Goal: Transaction & Acquisition: Subscribe to service/newsletter

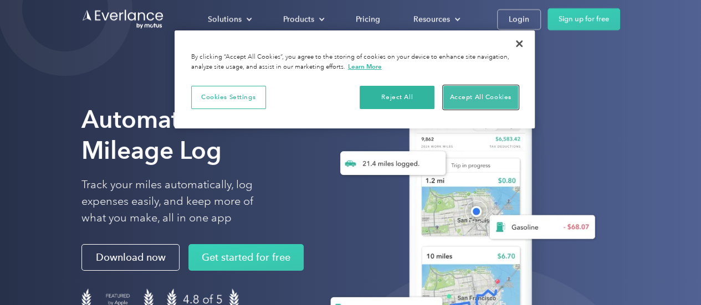
click at [473, 97] on button "Accept All Cookies" at bounding box center [480, 97] width 75 height 23
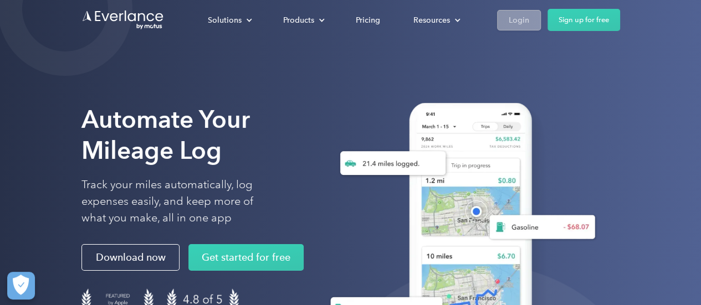
click at [506, 22] on link "Login" at bounding box center [519, 20] width 44 height 21
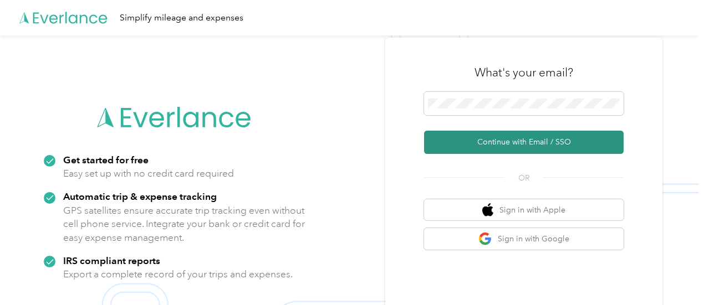
click at [463, 140] on button "Continue with Email / SSO" at bounding box center [524, 142] width 200 height 23
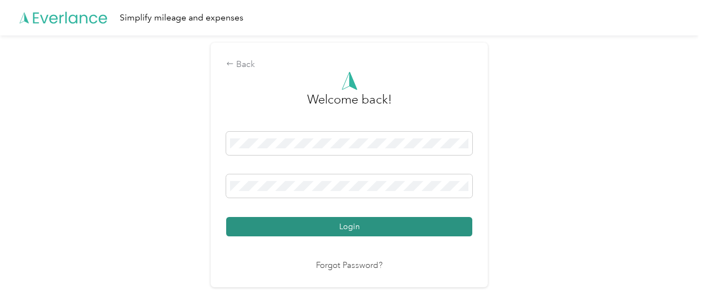
click at [402, 226] on button "Login" at bounding box center [349, 226] width 246 height 19
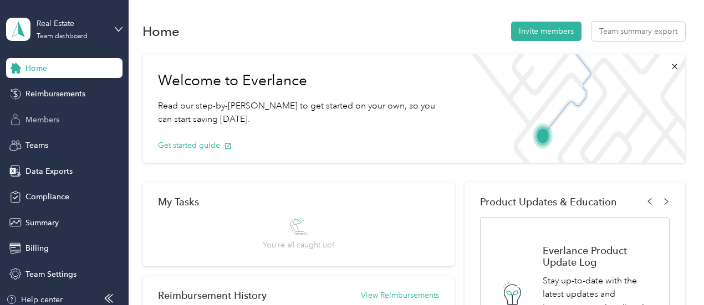
click at [38, 125] on span "Members" at bounding box center [43, 120] width 34 height 12
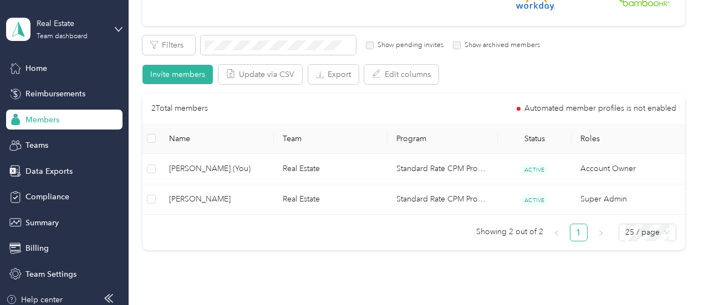
scroll to position [172, 0]
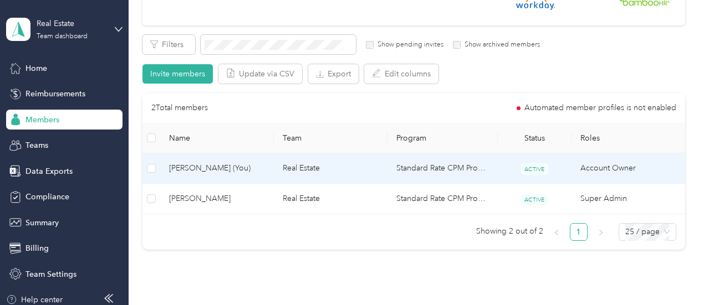
click at [345, 171] on td "Real Estate" at bounding box center [331, 169] width 114 height 30
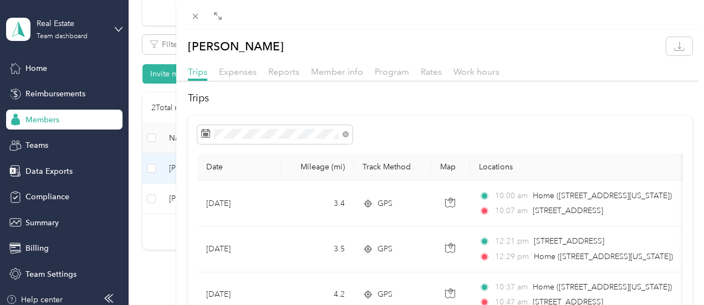
click at [290, 252] on div "Edward Lin Trips Expenses Reports Member info Program Rates Work hours Trips Da…" at bounding box center [352, 152] width 704 height 305
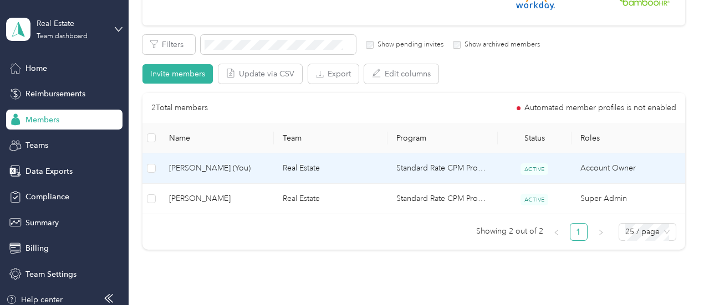
click at [411, 166] on td "Standard Rate CPM Program" at bounding box center [442, 169] width 110 height 30
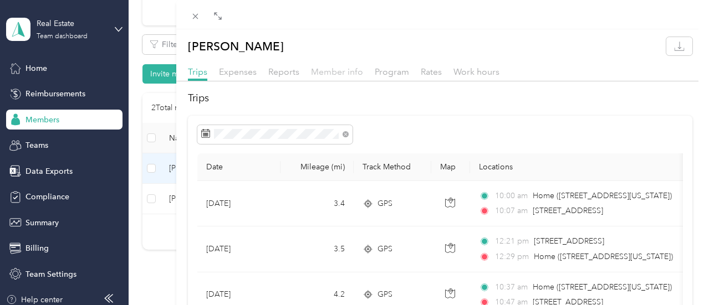
click at [363, 68] on span "Member info" at bounding box center [337, 72] width 52 height 11
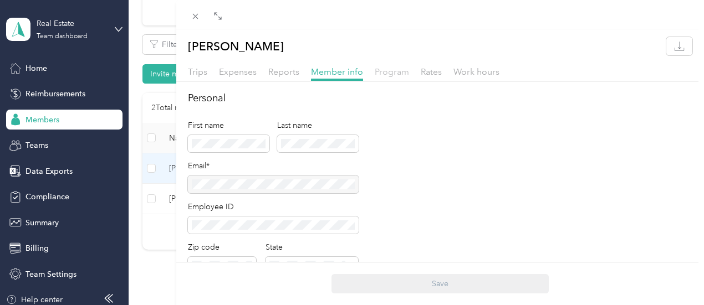
click at [409, 71] on span "Program" at bounding box center [392, 72] width 34 height 11
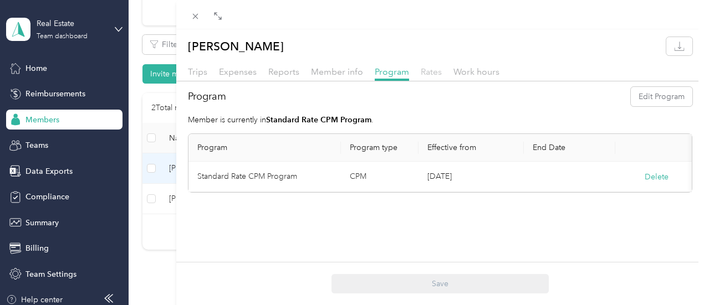
click at [442, 74] on span "Rates" at bounding box center [431, 72] width 21 height 11
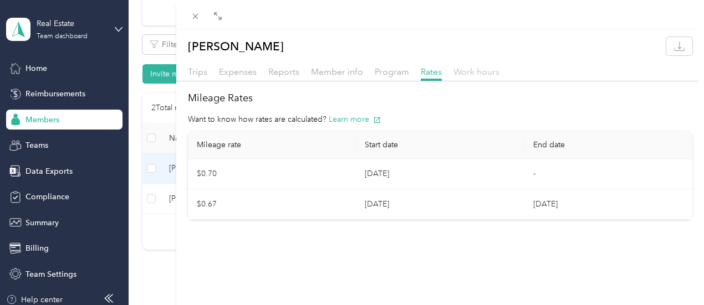
click at [499, 74] on span "Work hours" at bounding box center [476, 72] width 46 height 11
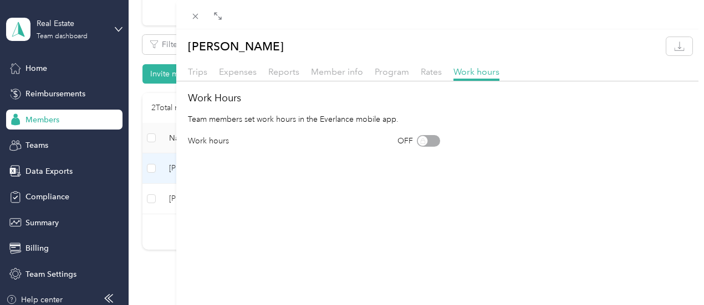
click at [313, 237] on div "Edward Lin Trips Expenses Reports Member info Program Rates Work hours Work Hou…" at bounding box center [352, 152] width 704 height 305
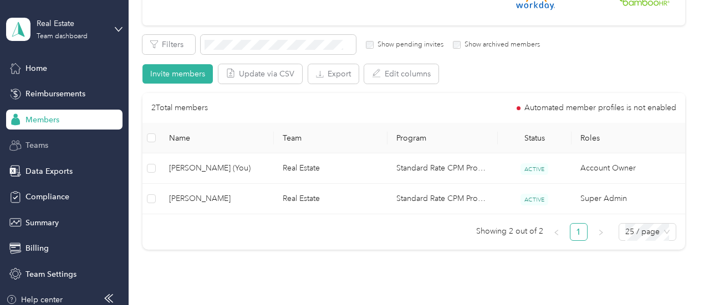
click at [78, 148] on div "Teams" at bounding box center [64, 146] width 116 height 20
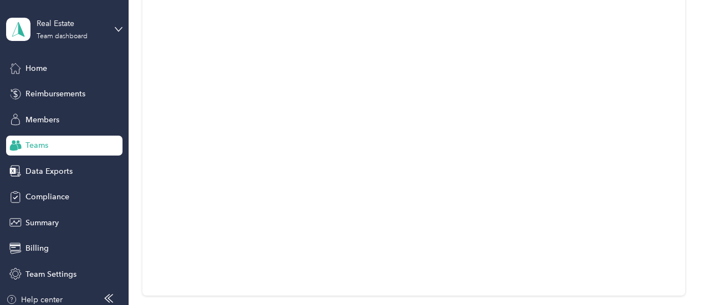
scroll to position [65, 0]
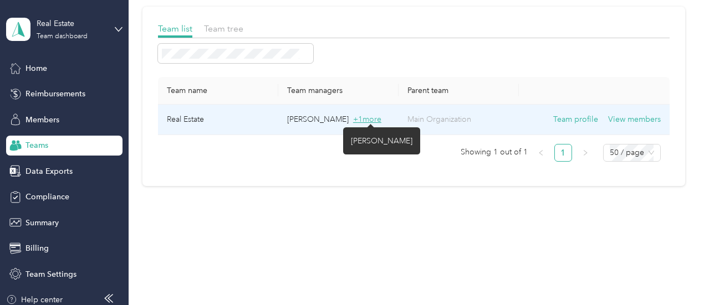
click at [372, 115] on span "+ 1 more" at bounding box center [367, 119] width 28 height 9
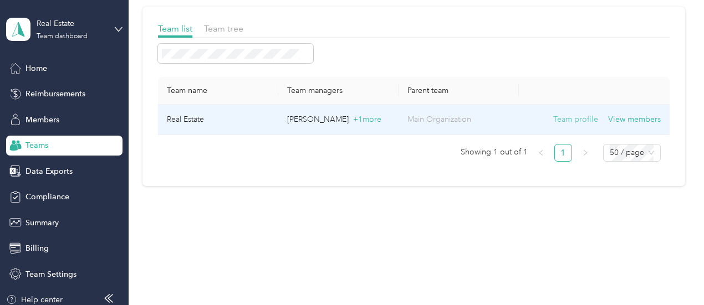
click at [574, 119] on button "Team profile" at bounding box center [575, 120] width 45 height 12
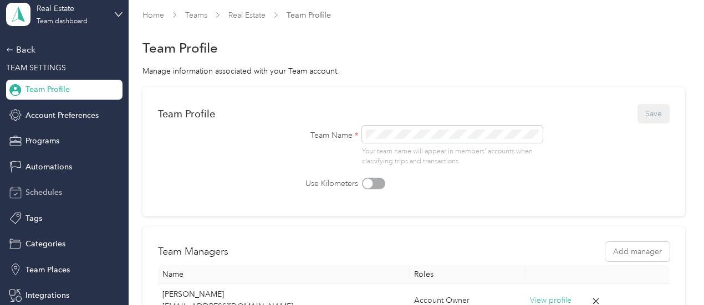
scroll to position [21, 0]
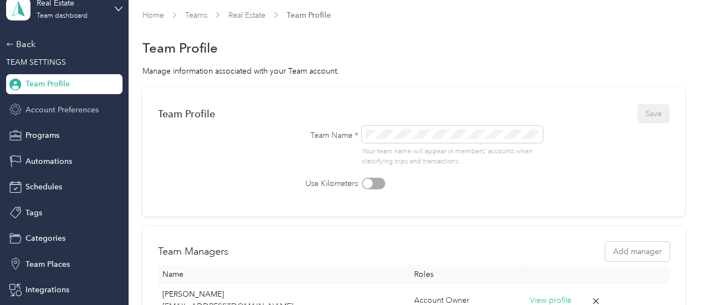
click at [84, 111] on span "Account Preferences" at bounding box center [62, 110] width 73 height 12
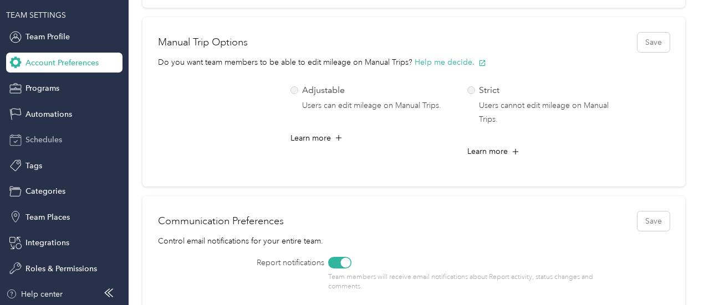
scroll to position [68, 0]
click at [39, 272] on span "Roles & Permissions" at bounding box center [62, 269] width 72 height 12
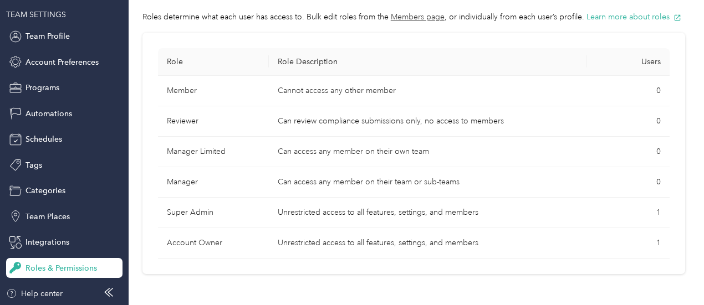
scroll to position [58, 0]
click at [70, 241] on div "Integrations" at bounding box center [64, 243] width 116 height 20
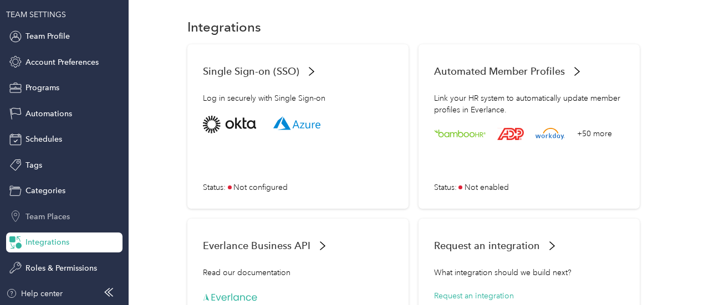
scroll to position [58, 0]
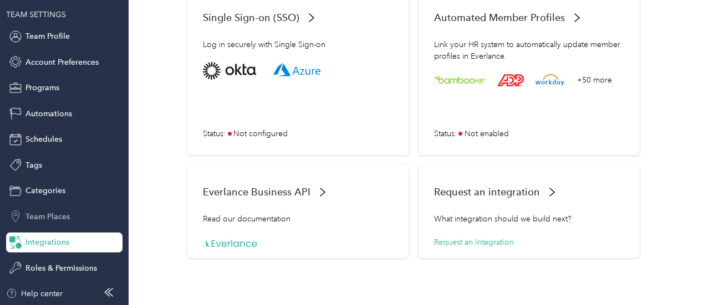
click at [56, 216] on span "Team Places" at bounding box center [48, 217] width 44 height 12
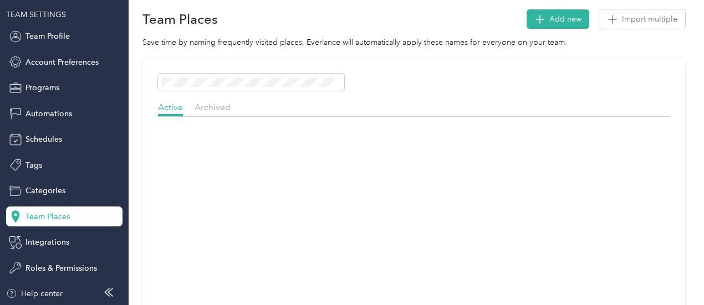
scroll to position [58, 0]
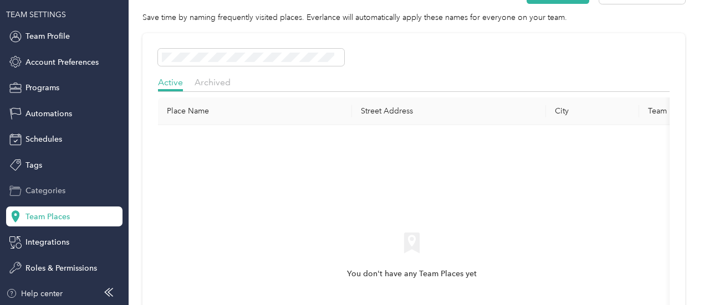
click at [60, 189] on span "Categories" at bounding box center [46, 191] width 40 height 12
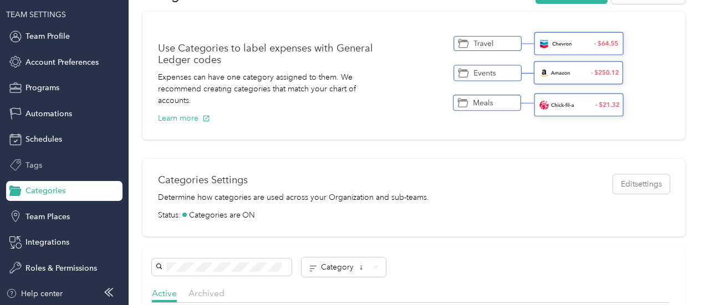
click at [39, 162] on div "Tags" at bounding box center [64, 165] width 116 height 20
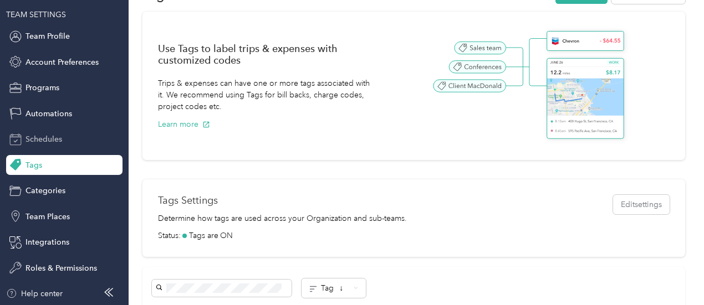
click at [41, 139] on span "Schedules" at bounding box center [44, 140] width 37 height 12
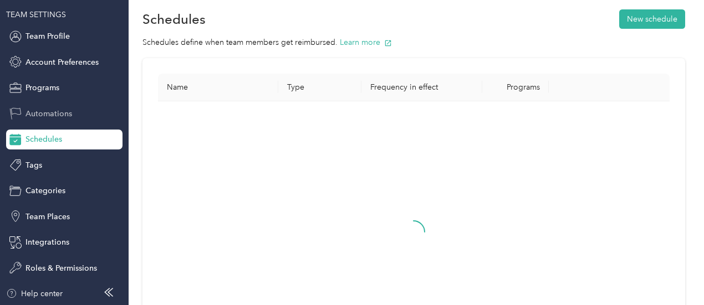
scroll to position [58, 0]
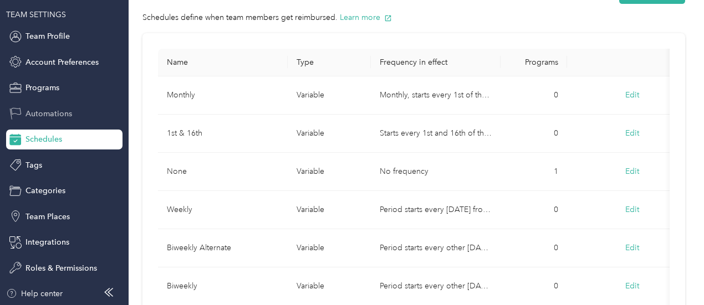
click at [45, 114] on span "Automations" at bounding box center [49, 114] width 47 height 12
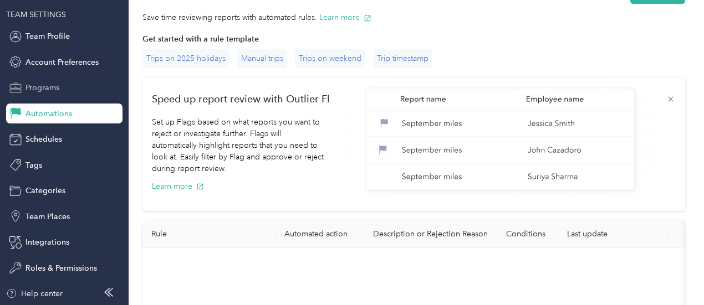
click at [46, 92] on span "Programs" at bounding box center [43, 88] width 34 height 12
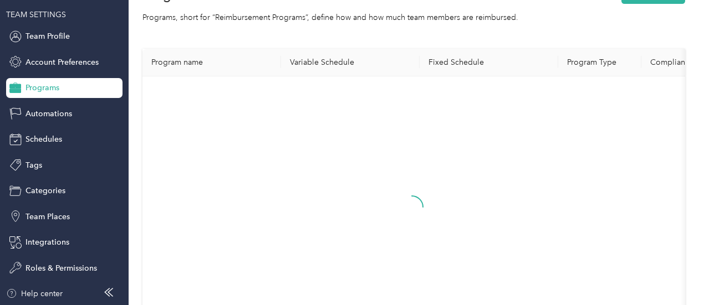
scroll to position [48, 0]
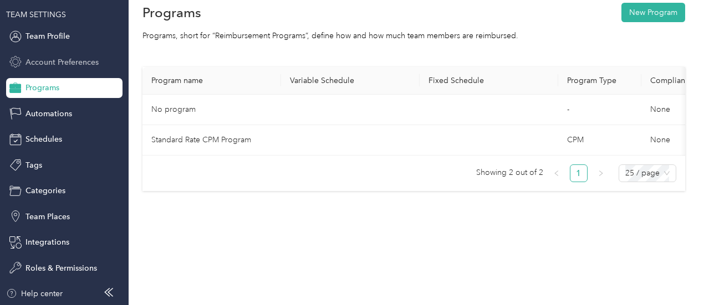
click at [46, 60] on span "Account Preferences" at bounding box center [62, 63] width 73 height 12
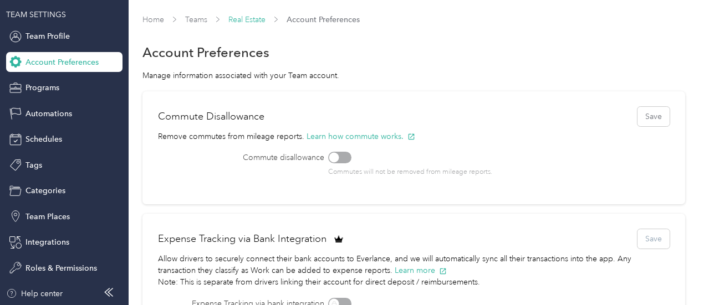
click at [252, 19] on link "Real Estate" at bounding box center [246, 19] width 37 height 9
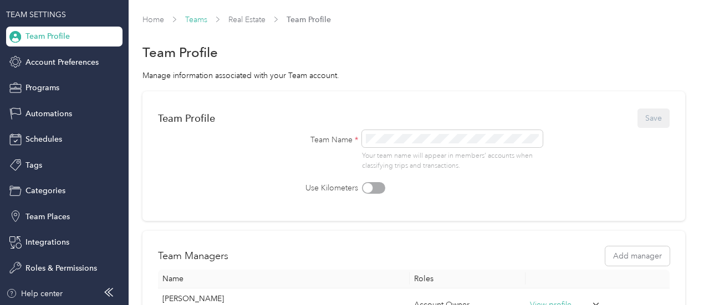
click at [193, 16] on link "Teams" at bounding box center [196, 19] width 22 height 9
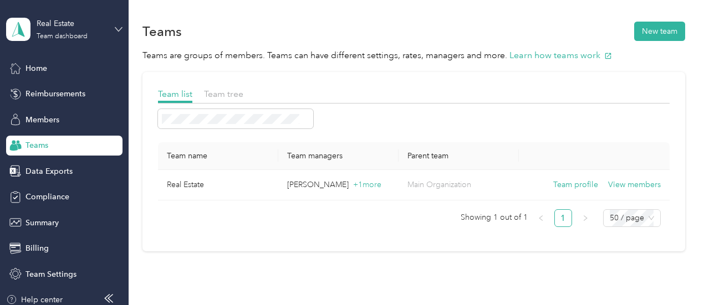
click at [115, 29] on icon at bounding box center [119, 30] width 8 height 8
click at [86, 115] on div "Personal dashboard" at bounding box center [119, 112] width 218 height 19
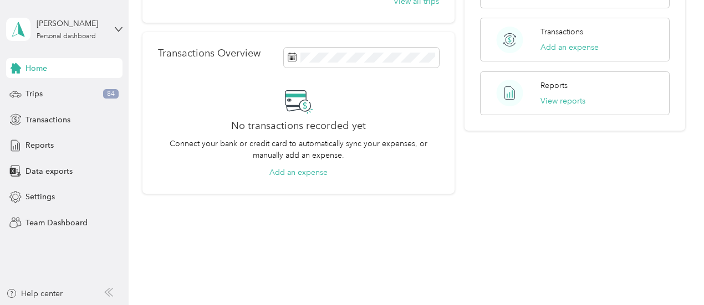
scroll to position [258, 0]
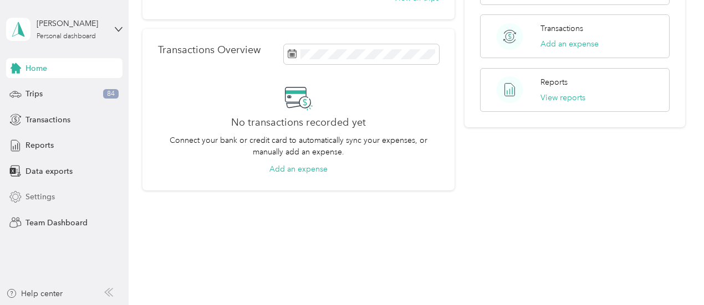
click at [48, 196] on span "Settings" at bounding box center [40, 197] width 29 height 12
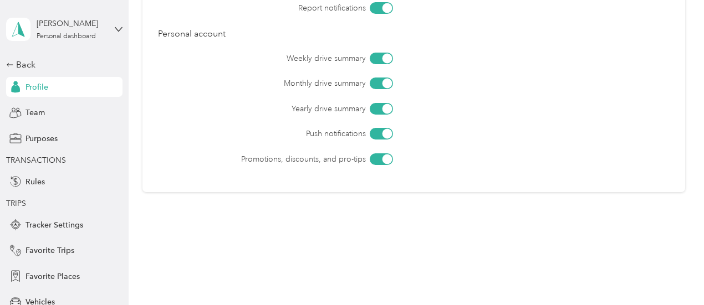
scroll to position [565, 0]
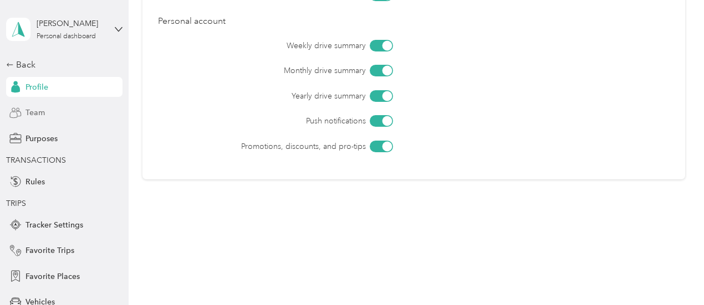
click at [64, 111] on div "Team" at bounding box center [64, 113] width 116 height 20
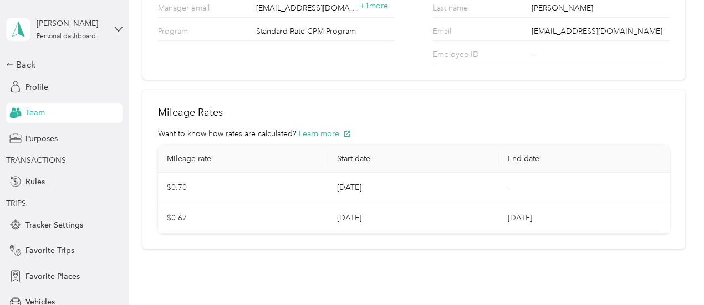
scroll to position [169, 0]
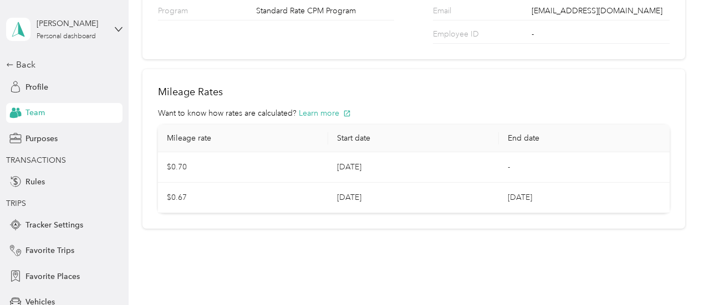
click at [59, 127] on div "Back Profile Team Purposes TRANSACTIONS Rules TRIPS Tracker Settings Favorite T…" at bounding box center [64, 219] width 116 height 323
click at [59, 137] on div "Purposes" at bounding box center [64, 139] width 116 height 20
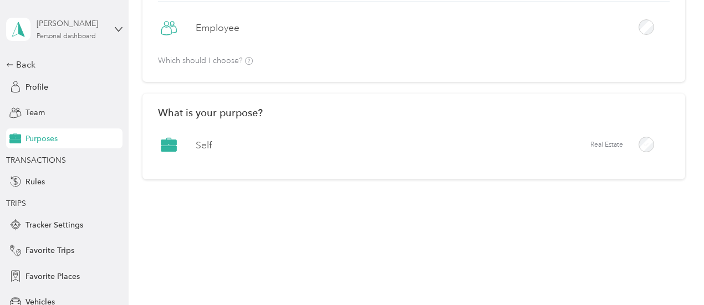
click at [72, 25] on div "Edward Lin" at bounding box center [71, 24] width 69 height 12
click at [178, 244] on div "Home Settings Work Purposes Purposes Save What is your work status? Self-Employ…" at bounding box center [414, 55] width 570 height 391
click at [45, 90] on div "Profile" at bounding box center [64, 87] width 116 height 20
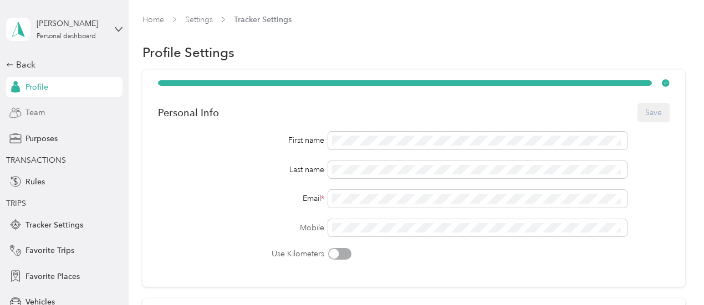
click at [31, 115] on span "Team" at bounding box center [35, 113] width 19 height 12
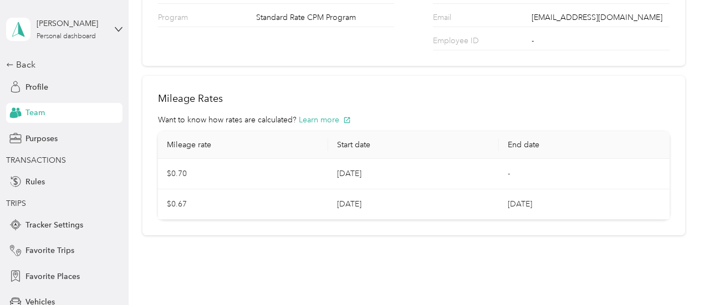
scroll to position [169, 0]
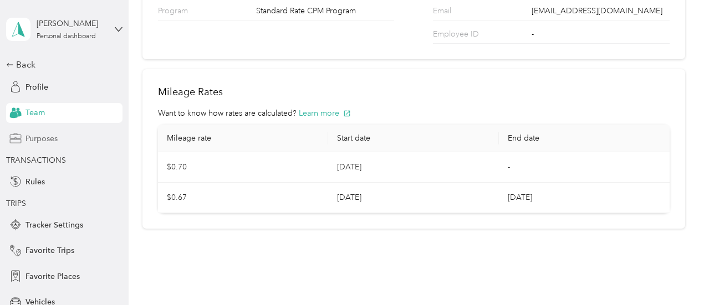
click at [63, 139] on div "Purposes" at bounding box center [64, 139] width 116 height 20
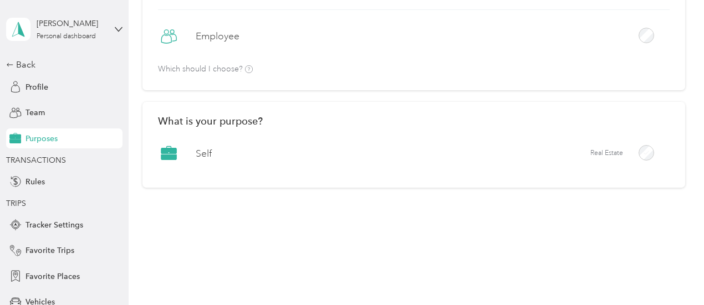
scroll to position [140, 0]
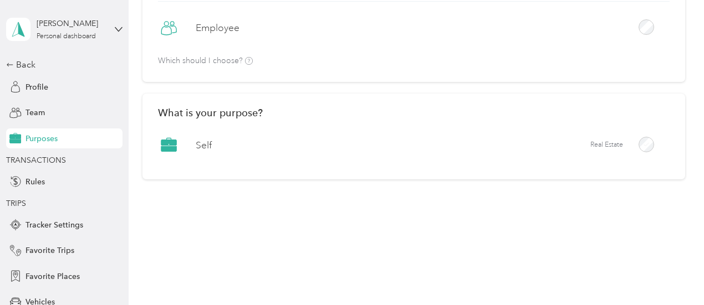
click at [102, 29] on div "Edward Lin Personal dashboard" at bounding box center [64, 29] width 116 height 39
click at [70, 93] on div "Team dashboard" at bounding box center [119, 90] width 218 height 19
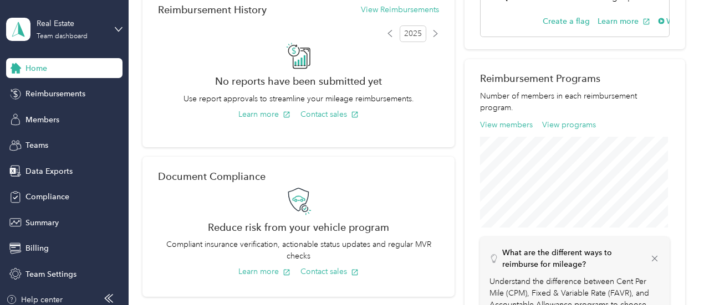
scroll to position [293, 0]
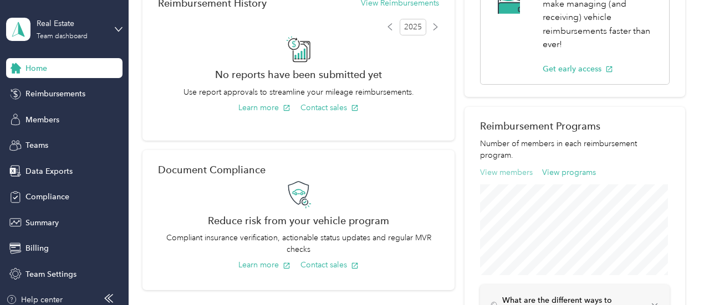
click at [489, 172] on button "View members" at bounding box center [506, 173] width 53 height 12
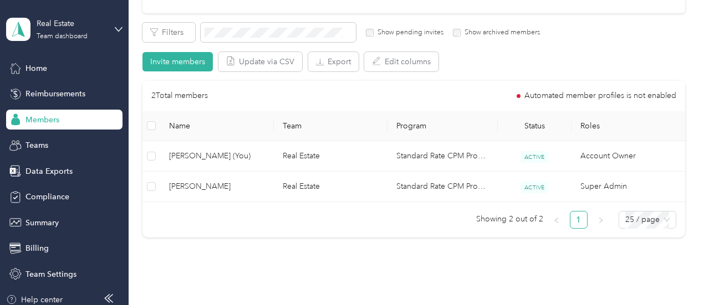
scroll to position [182, 0]
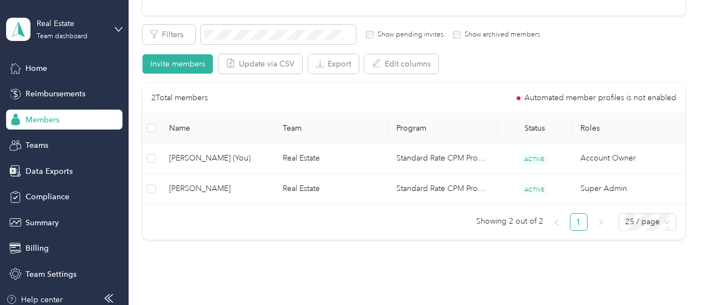
click at [376, 256] on div "Members All Members 2 Onboarding 0 NEW Securely sync your HR system with Everla…" at bounding box center [414, 64] width 570 height 492
click at [40, 253] on span "Billing" at bounding box center [37, 249] width 23 height 12
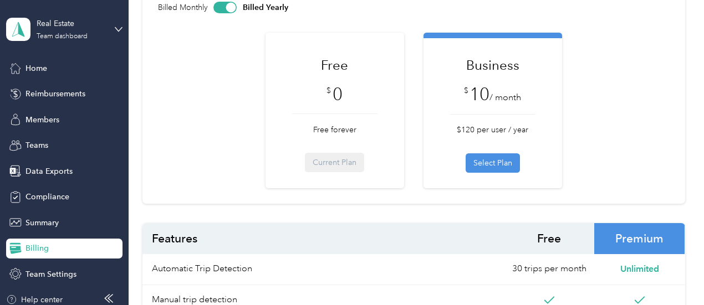
scroll to position [120, 0]
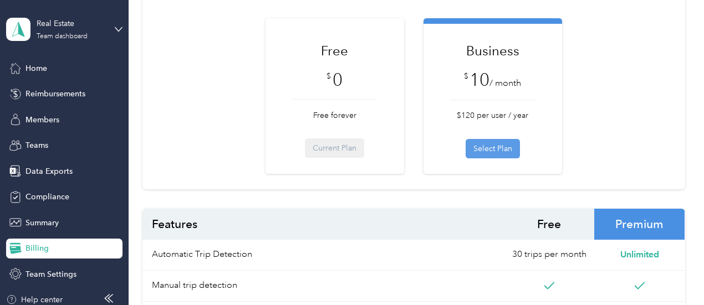
click at [491, 144] on button "Select Plan" at bounding box center [493, 148] width 54 height 19
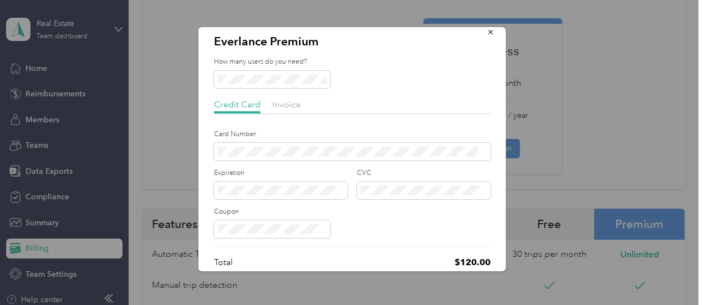
scroll to position [0, 0]
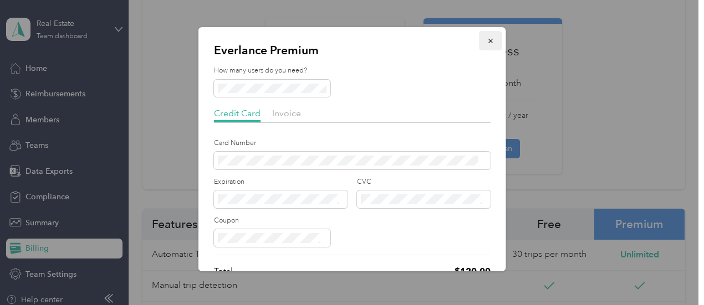
click at [487, 42] on icon "button" at bounding box center [491, 41] width 8 height 8
